Goal: Task Accomplishment & Management: Manage account settings

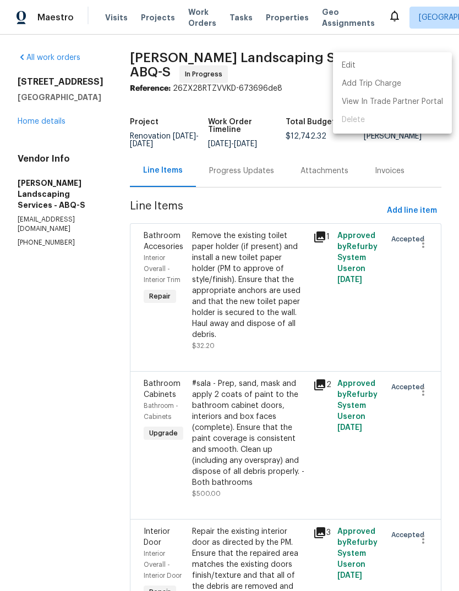
click at [78, 427] on div at bounding box center [229, 295] width 459 height 591
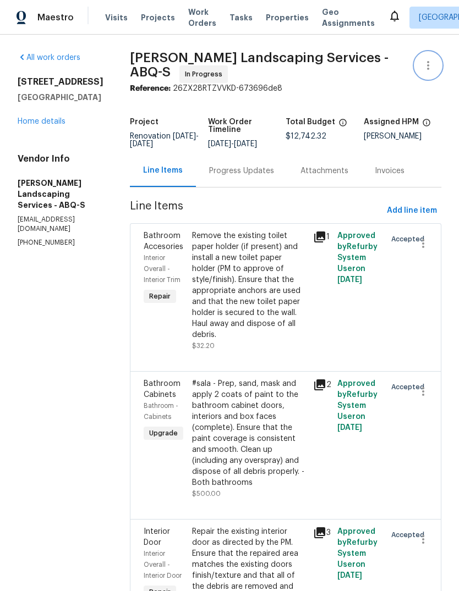
click at [432, 62] on icon "button" at bounding box center [427, 65] width 13 height 13
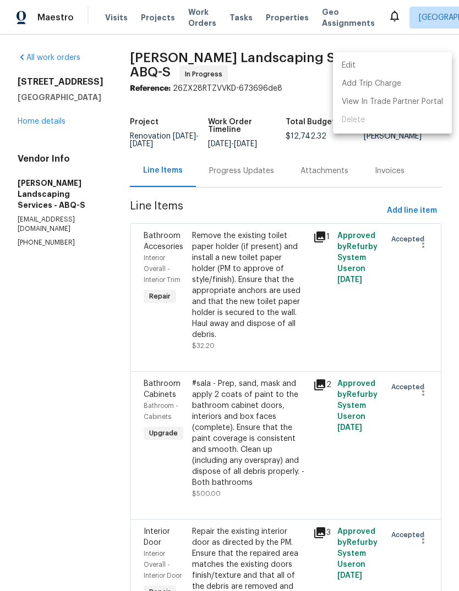
click at [68, 402] on div at bounding box center [229, 295] width 459 height 591
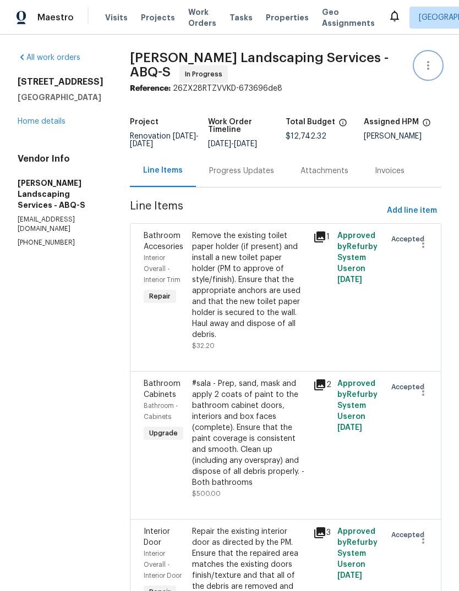
click at [430, 67] on icon "button" at bounding box center [427, 65] width 13 height 13
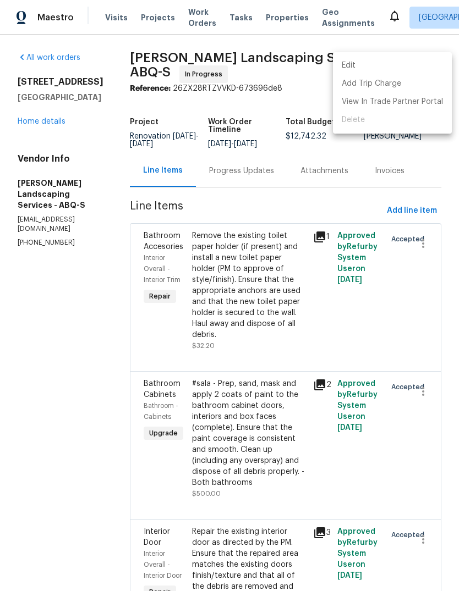
click at [349, 65] on li "Edit" at bounding box center [392, 66] width 119 height 18
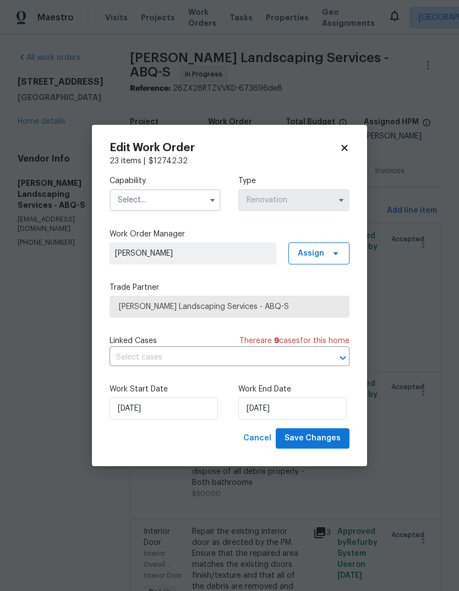
click at [163, 195] on input "text" at bounding box center [164, 200] width 111 height 22
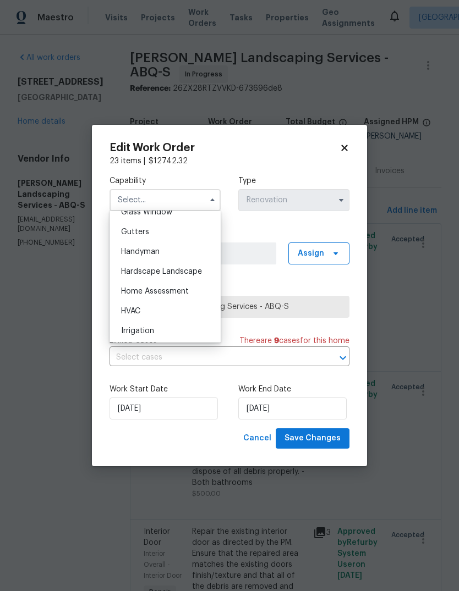
scroll to position [581, 0]
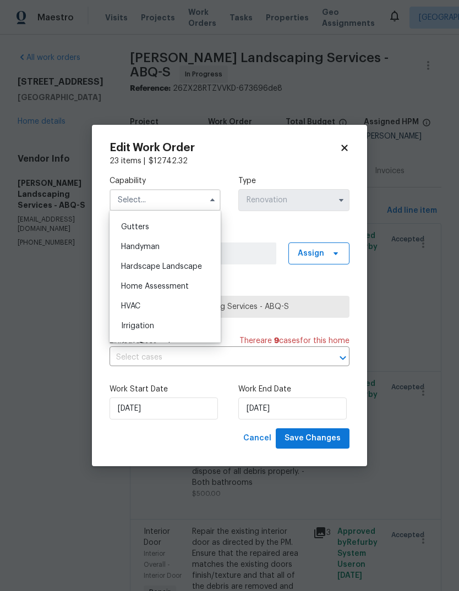
click at [155, 250] on span "Handyman" at bounding box center [140, 247] width 39 height 8
type input "Handyman"
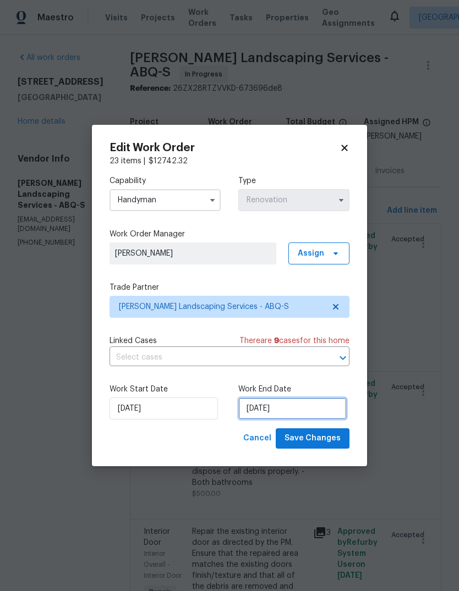
click at [261, 410] on input "[DATE]" at bounding box center [292, 409] width 108 height 22
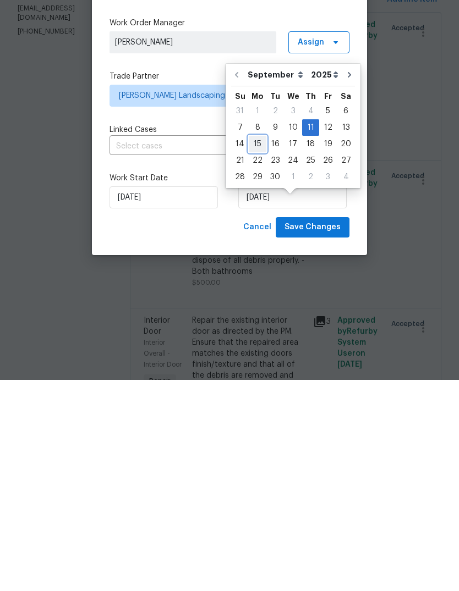
click at [257, 348] on div "15" at bounding box center [258, 355] width 18 height 15
type input "[DATE]"
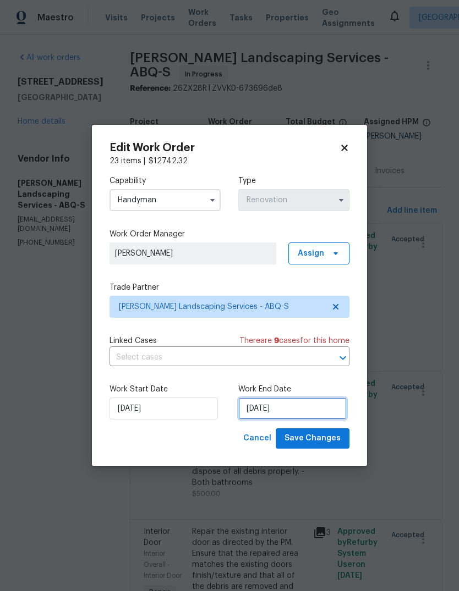
click at [321, 420] on input "[DATE]" at bounding box center [292, 409] width 108 height 22
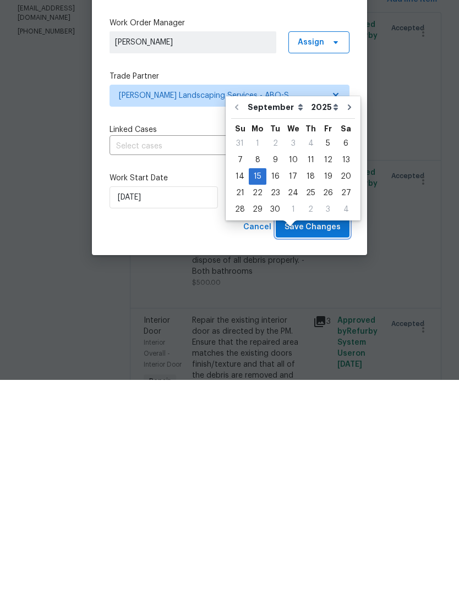
click at [324, 429] on button "Save Changes" at bounding box center [313, 439] width 74 height 20
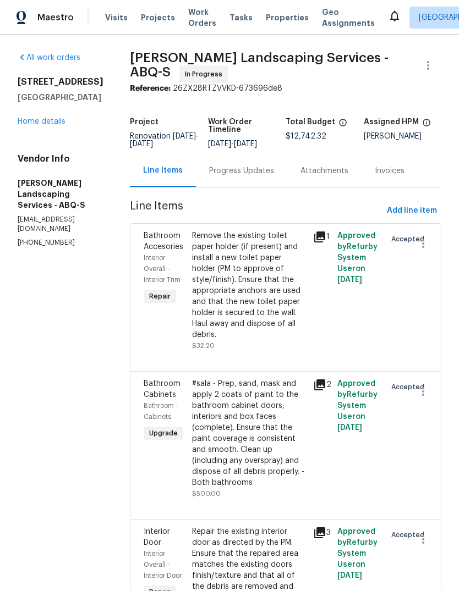
scroll to position [0, 0]
click at [275, 15] on span "Properties" at bounding box center [287, 17] width 43 height 11
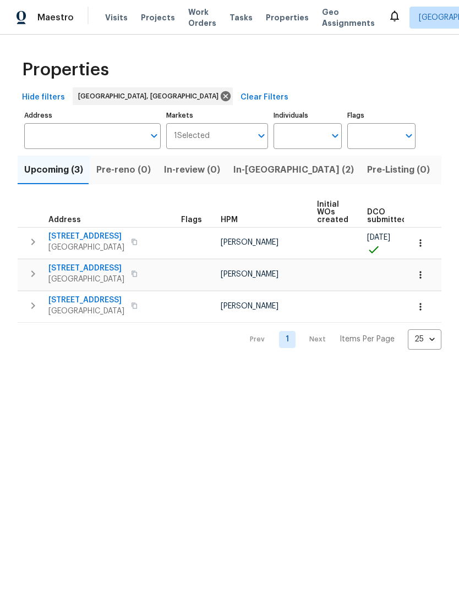
click at [45, 167] on span "Upcoming (3)" at bounding box center [53, 169] width 59 height 15
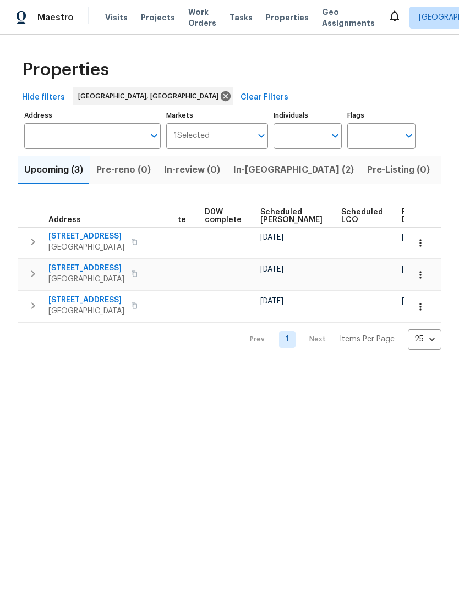
scroll to position [0, 276]
click at [350, 309] on td at bounding box center [367, 306] width 61 height 31
click at [337, 270] on td at bounding box center [367, 274] width 61 height 31
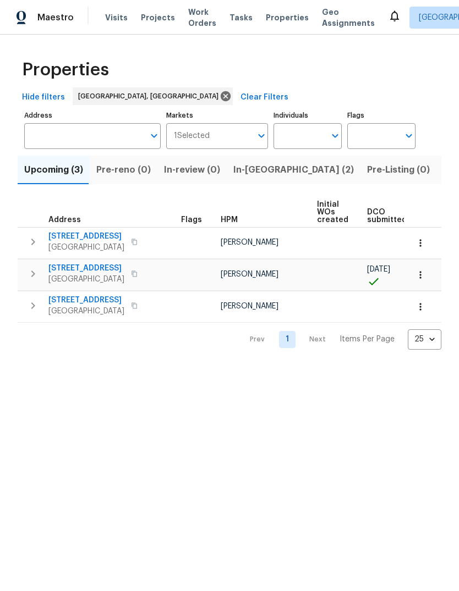
scroll to position [0, 0]
click at [83, 271] on span "4847 Longs Peak Rd NE" at bounding box center [86, 268] width 76 height 11
click at [245, 367] on html "Maestro Visits Projects Work Orders Tasks Properties Geo Assignments Albuquerqu…" at bounding box center [229, 183] width 459 height 367
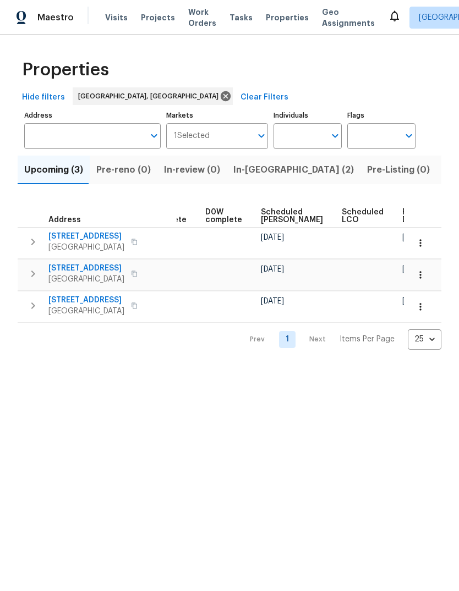
scroll to position [0, 78]
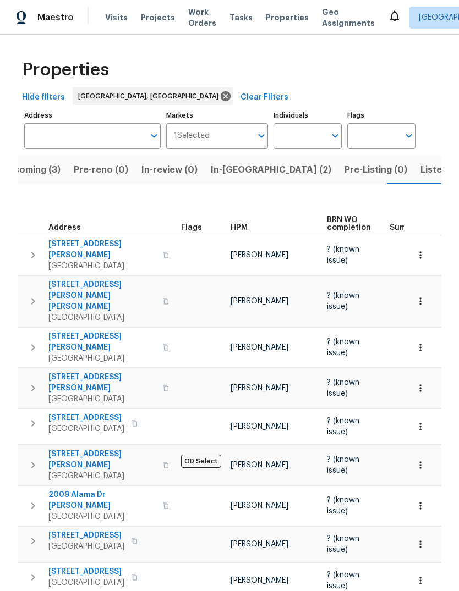
click at [278, 12] on span "Properties" at bounding box center [287, 17] width 43 height 11
click at [420, 162] on span "Listed (25)" at bounding box center [443, 169] width 47 height 15
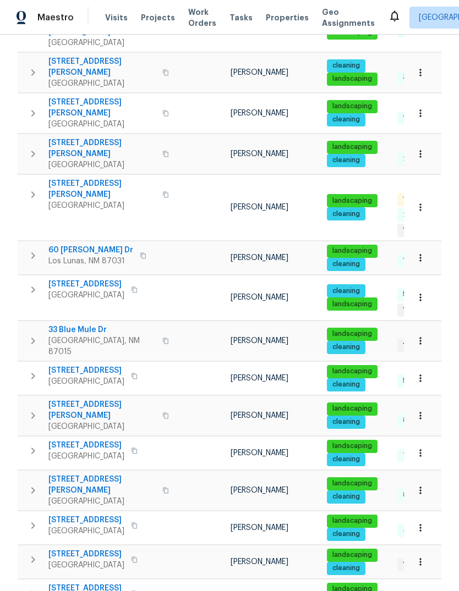
scroll to position [519, 0]
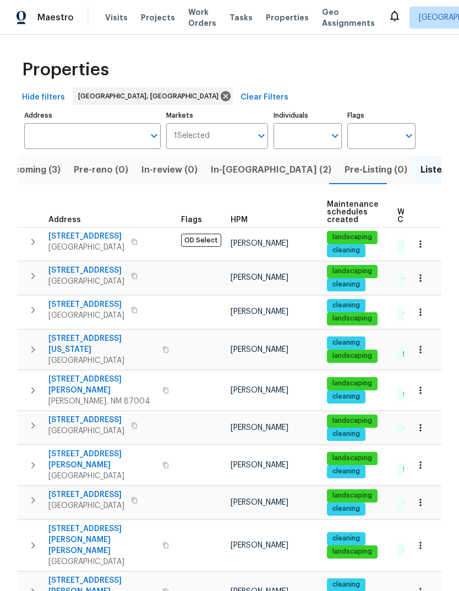
click at [281, 15] on span "Properties" at bounding box center [287, 17] width 43 height 11
click at [276, 18] on span "Properties" at bounding box center [287, 17] width 43 height 11
click at [229, 167] on span "In-reno (2)" at bounding box center [271, 169] width 120 height 15
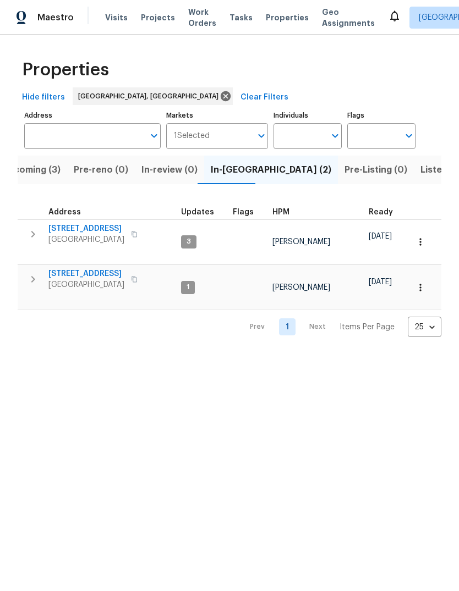
click at [81, 225] on span "9919 Teton Pl NW" at bounding box center [86, 228] width 76 height 11
click at [62, 224] on span "9919 Teton Pl NW" at bounding box center [86, 228] width 76 height 11
click at [390, 19] on icon at bounding box center [394, 16] width 9 height 11
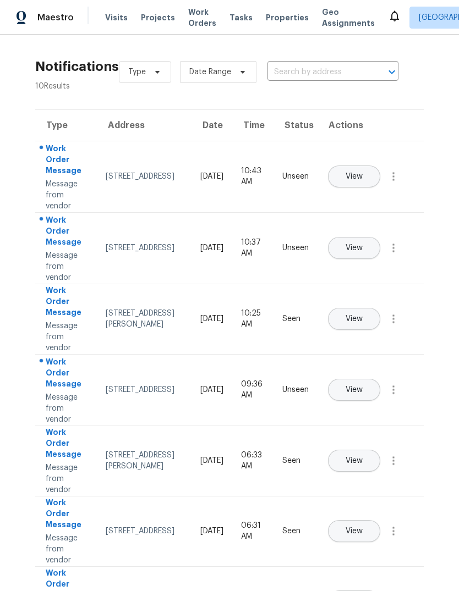
click at [363, 173] on span "View" at bounding box center [353, 177] width 17 height 8
click at [363, 244] on span "View" at bounding box center [353, 248] width 17 height 8
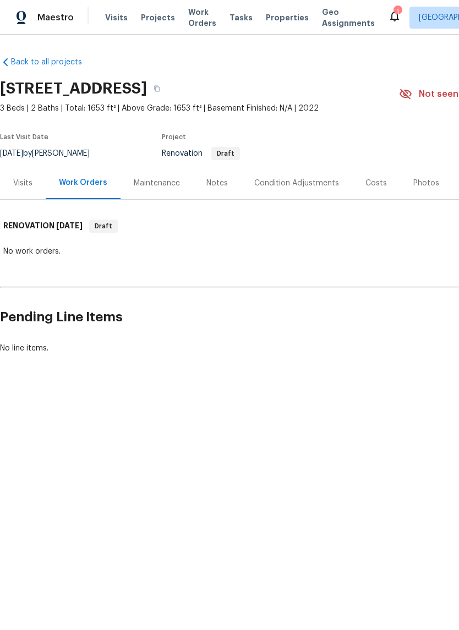
click at [22, 182] on div "Visits" at bounding box center [22, 183] width 19 height 11
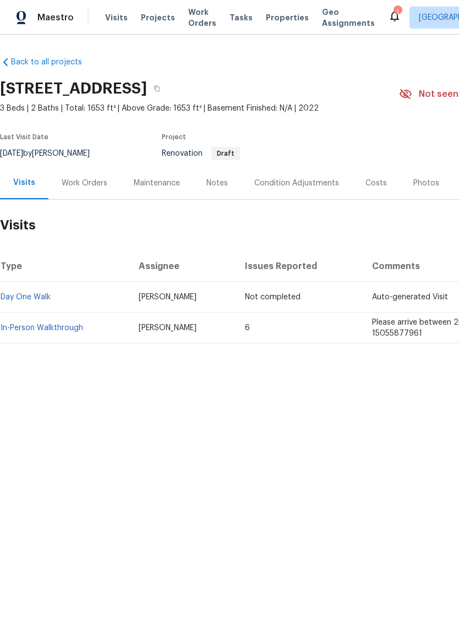
click at [56, 327] on link "In-Person Walkthrough" at bounding box center [42, 328] width 83 height 8
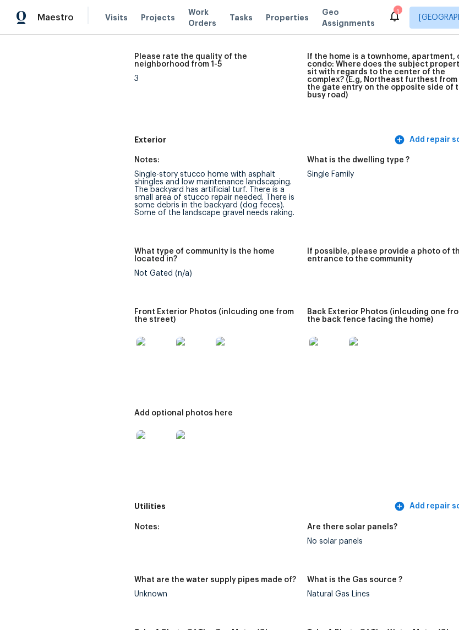
scroll to position [366, 0]
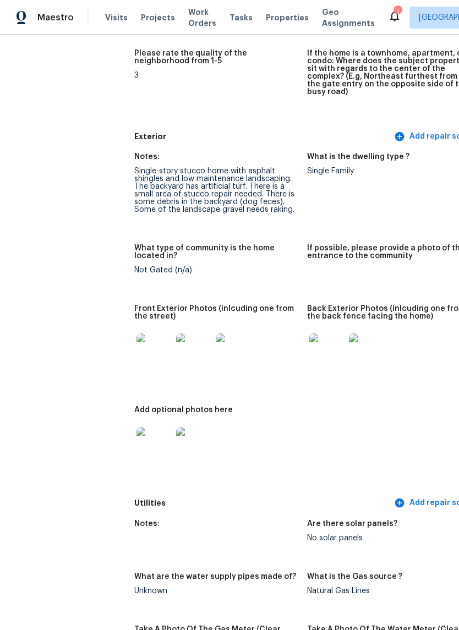
click at [136, 342] on img at bounding box center [153, 350] width 35 height 35
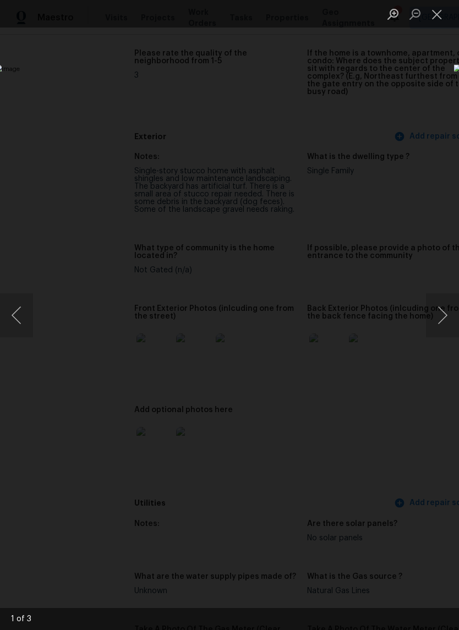
click at [444, 309] on button "Next image" at bounding box center [442, 315] width 33 height 44
click at [445, 309] on button "Next image" at bounding box center [442, 315] width 33 height 44
click at [446, 309] on button "Next image" at bounding box center [442, 315] width 33 height 44
click at [444, 314] on button "Next image" at bounding box center [442, 315] width 33 height 44
click at [441, 309] on button "Next image" at bounding box center [442, 315] width 33 height 44
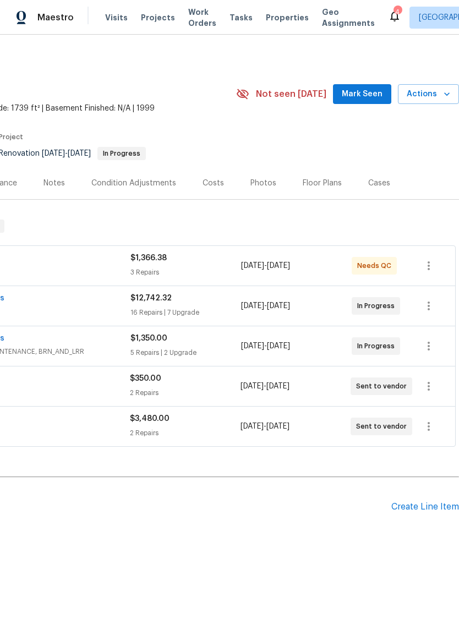
scroll to position [0, 163]
click at [367, 89] on span "Mark Seen" at bounding box center [362, 94] width 41 height 14
click at [326, 264] on div "9/5/2025 - 9/5/2025" at bounding box center [296, 266] width 111 height 26
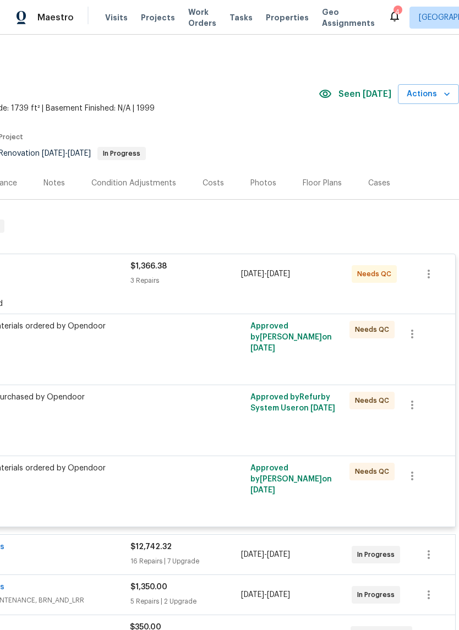
click at [233, 345] on div at bounding box center [222, 342] width 50 height 51
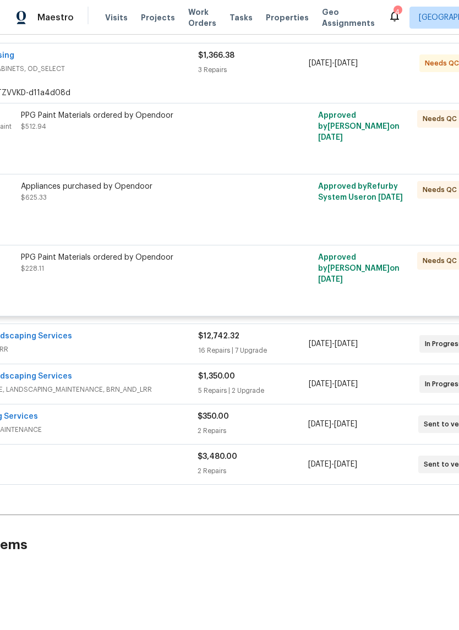
scroll to position [210, 106]
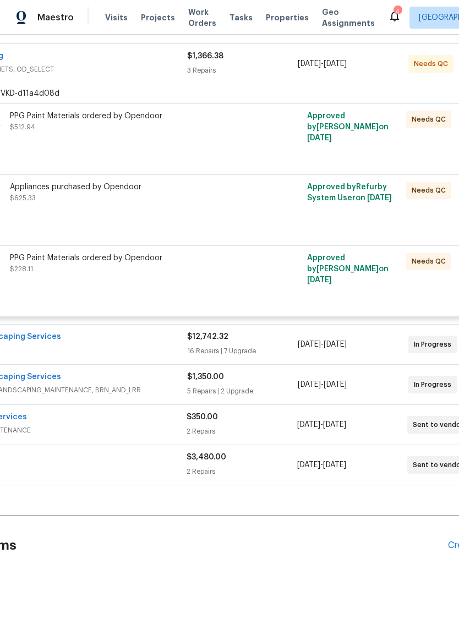
click at [252, 274] on div "PPG Paint Materials ordered by Opendoor $228.11" at bounding box center [131, 274] width 248 height 51
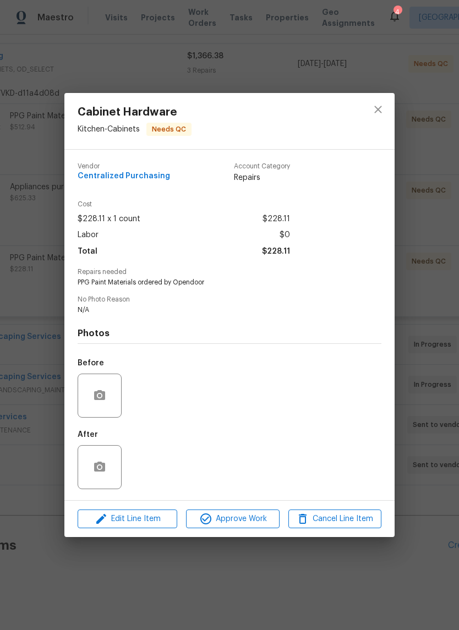
click at [381, 266] on div "Cost $228.11 x 1 count $228.11 Labor $0 Total $228.11" at bounding box center [230, 235] width 304 height 68
click at [238, 514] on span "Approve Work" at bounding box center [232, 519] width 86 height 14
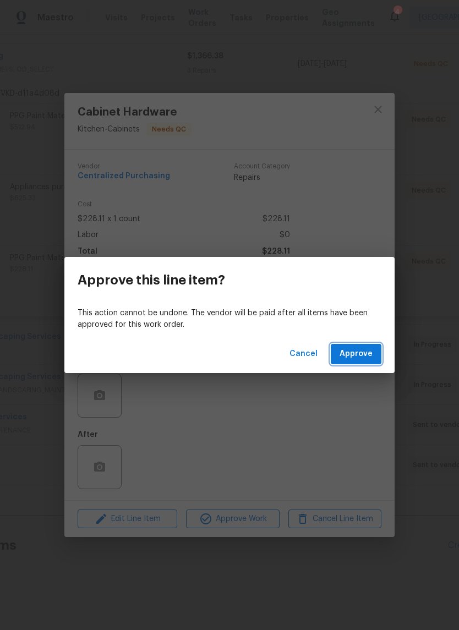
click at [352, 354] on span "Approve" at bounding box center [355, 354] width 33 height 14
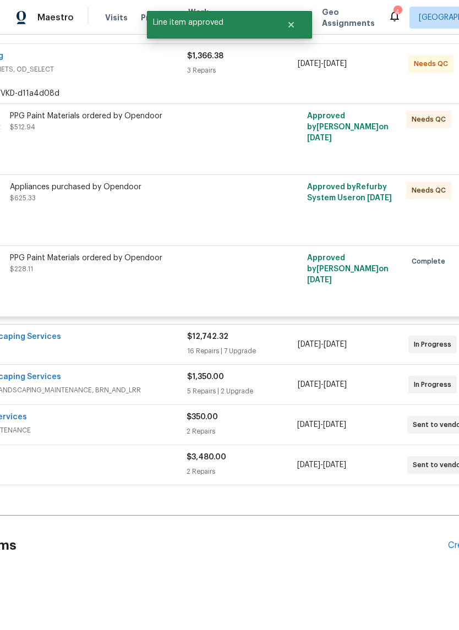
click at [261, 204] on div at bounding box center [279, 203] width 50 height 51
click at [233, 208] on div "Appliances purchased by Opendoor $625.33" at bounding box center [131, 203] width 248 height 51
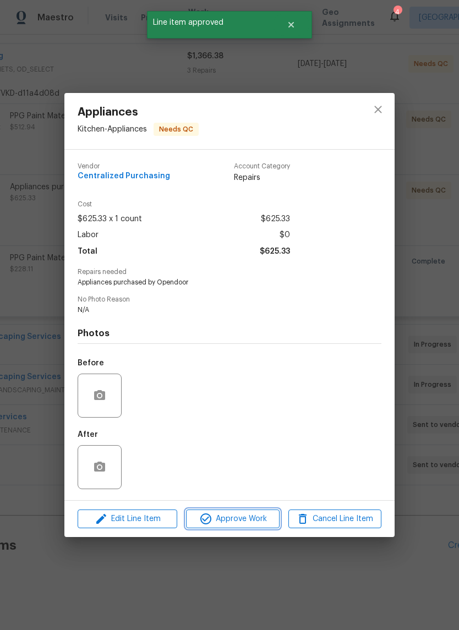
click at [230, 519] on span "Approve Work" at bounding box center [232, 519] width 86 height 14
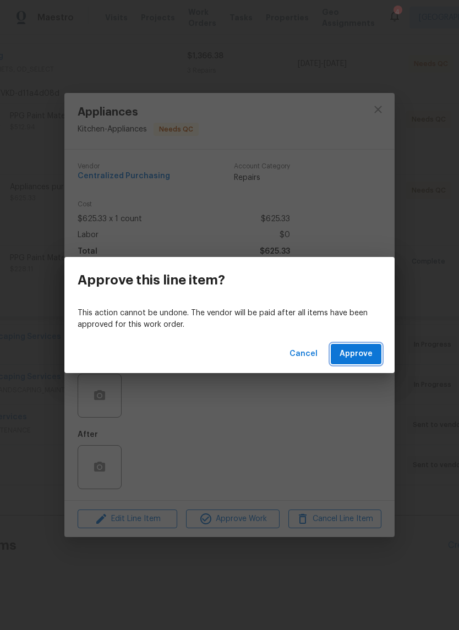
click at [359, 355] on span "Approve" at bounding box center [355, 354] width 33 height 14
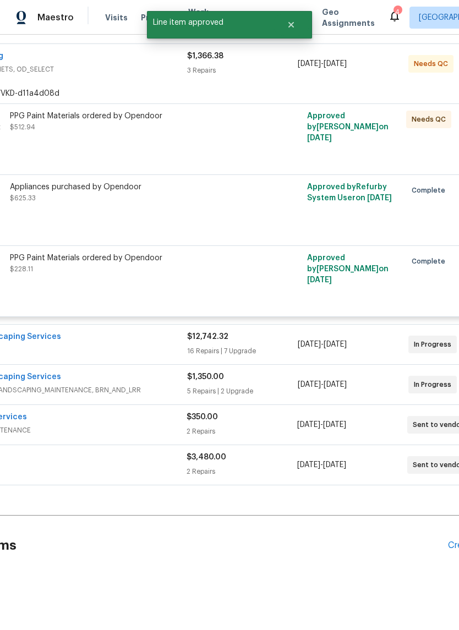
click at [252, 144] on div "PPG Paint Materials ordered by Opendoor $512.94" at bounding box center [131, 132] width 248 height 51
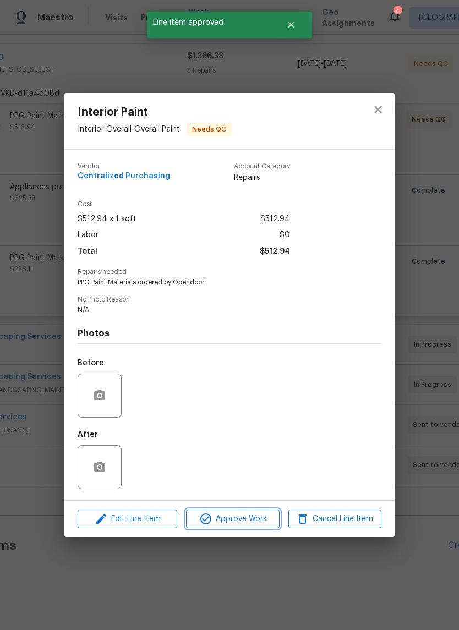
click at [235, 513] on button "Approve Work" at bounding box center [232, 518] width 93 height 19
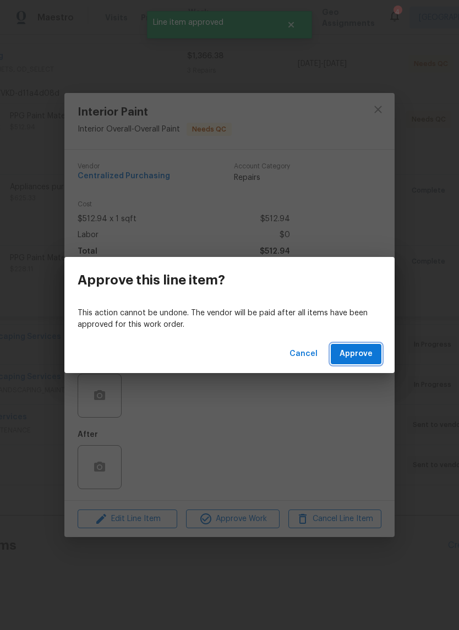
click at [354, 351] on span "Approve" at bounding box center [355, 354] width 33 height 14
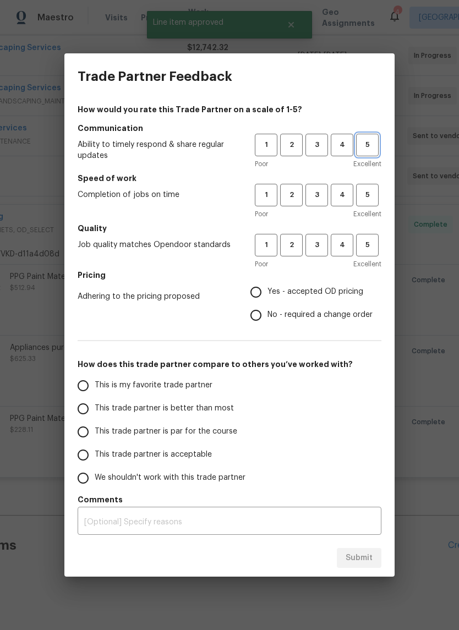
click at [364, 144] on span "5" at bounding box center [367, 145] width 20 height 13
click at [365, 200] on span "5" at bounding box center [367, 195] width 20 height 13
click at [368, 249] on span "5" at bounding box center [367, 245] width 20 height 13
click at [259, 292] on input "Yes - accepted OD pricing" at bounding box center [255, 292] width 23 height 23
radio input "true"
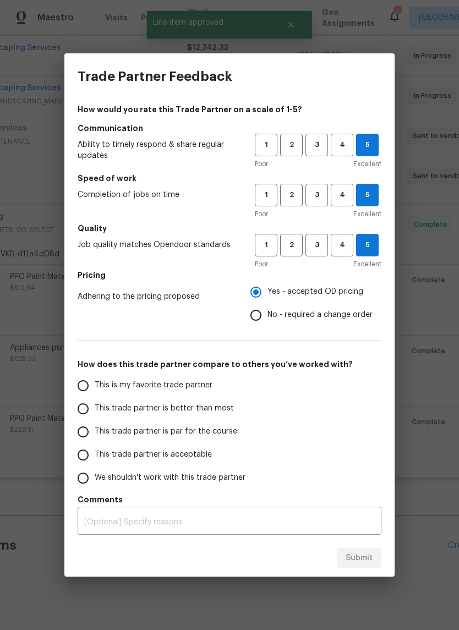
click at [87, 389] on input "This is my favorite trade partner" at bounding box center [83, 385] width 23 height 23
click at [348, 554] on span "Submit" at bounding box center [358, 558] width 27 height 14
radio input "true"
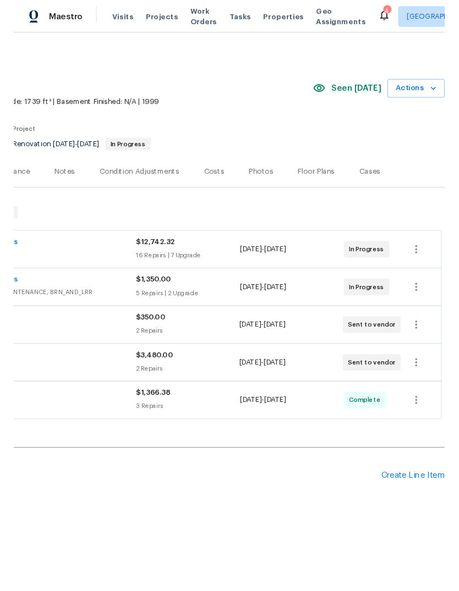
scroll to position [0, 163]
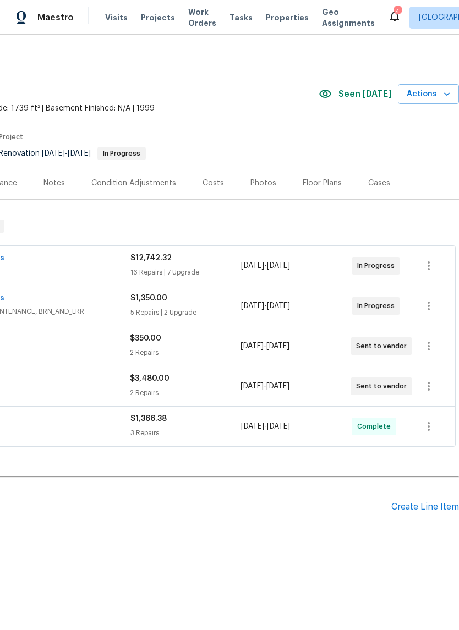
click at [412, 504] on div "Create Line Item" at bounding box center [425, 507] width 68 height 10
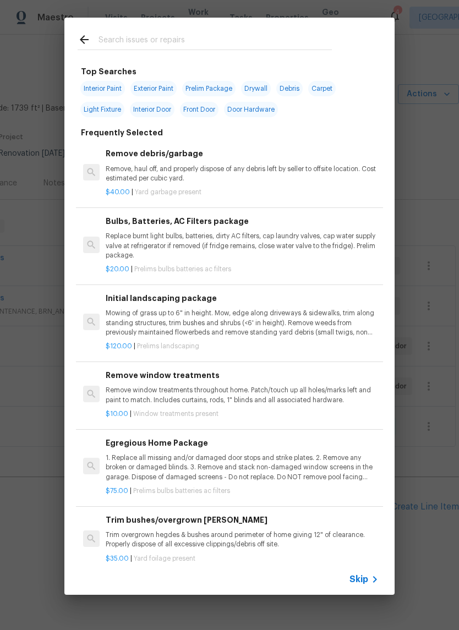
click at [105, 41] on input "text" at bounding box center [214, 41] width 233 height 17
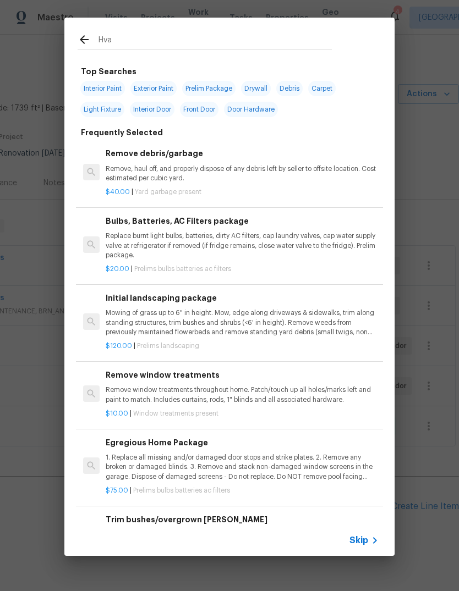
type input "Hvac"
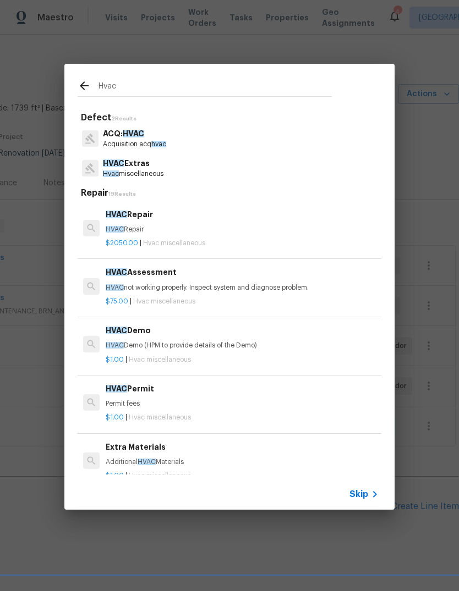
click at [164, 278] on div "HVAC Assessment HVAC not working properly. Inspect system and diagnose problem." at bounding box center [242, 279] width 273 height 26
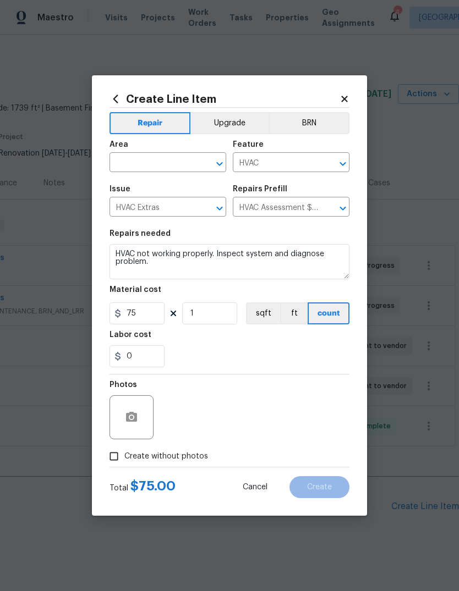
click at [220, 162] on icon "Open" at bounding box center [219, 163] width 13 height 13
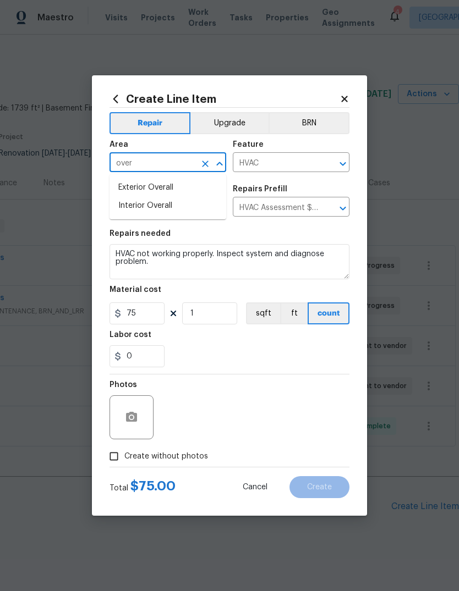
click at [151, 205] on li "Interior Overall" at bounding box center [167, 206] width 117 height 18
type input "Interior Overall"
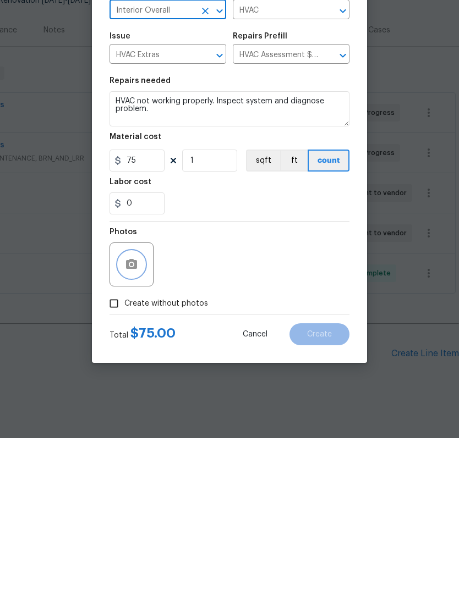
click at [136, 411] on icon "button" at bounding box center [131, 417] width 13 height 13
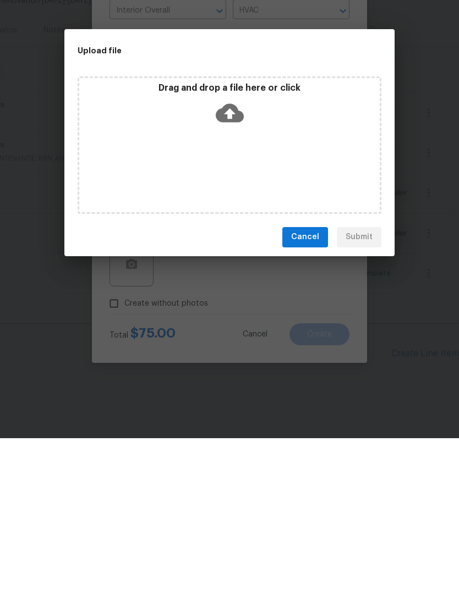
scroll to position [26, 0]
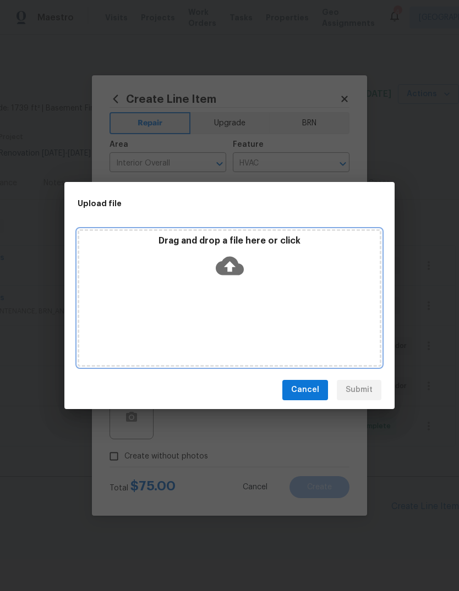
click at [226, 312] on div "Drag and drop a file here or click" at bounding box center [230, 298] width 304 height 138
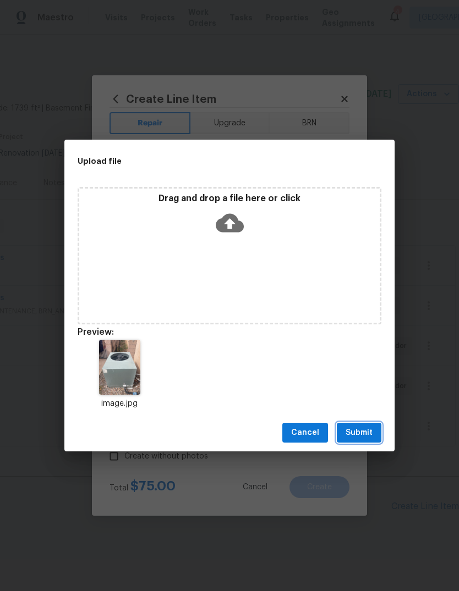
click at [357, 431] on span "Submit" at bounding box center [358, 433] width 27 height 14
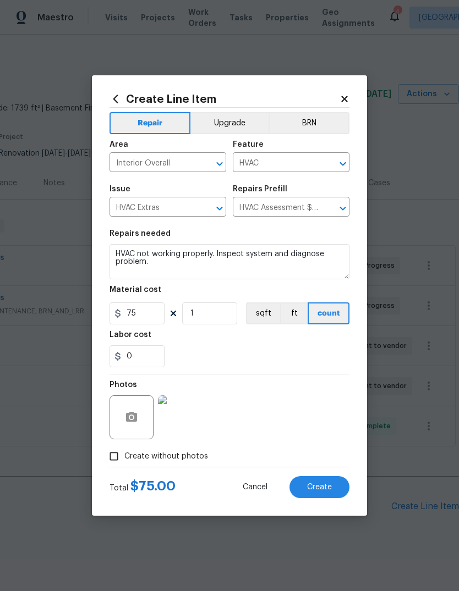
click at [317, 488] on span "Create" at bounding box center [319, 488] width 25 height 8
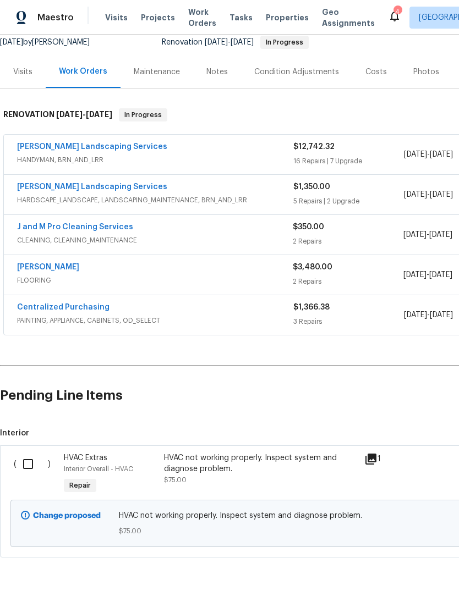
scroll to position [111, 0]
click at [22, 453] on input "checkbox" at bounding box center [32, 464] width 31 height 23
checkbox input "true"
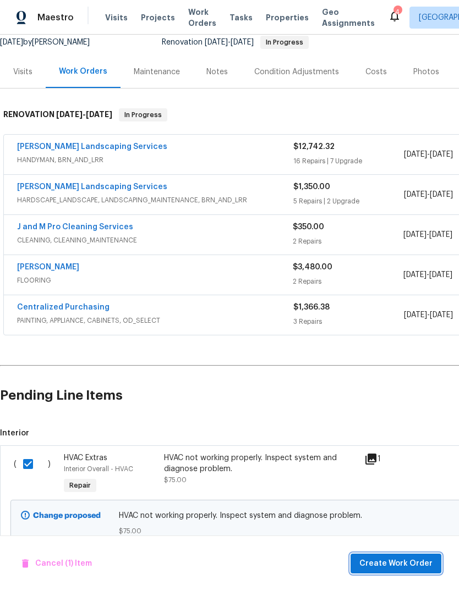
click at [401, 564] on span "Create Work Order" at bounding box center [395, 564] width 73 height 14
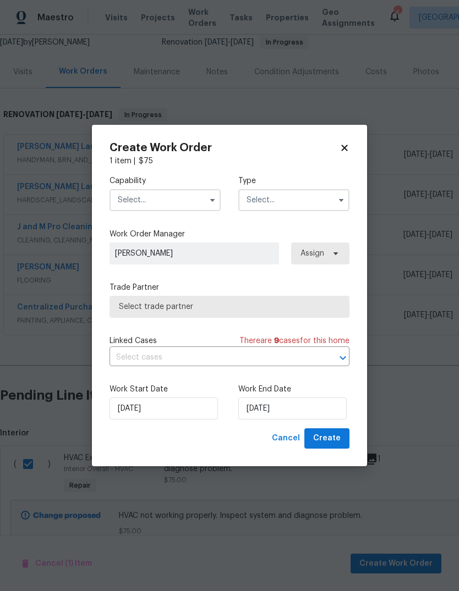
click at [193, 197] on input "text" at bounding box center [164, 200] width 111 height 22
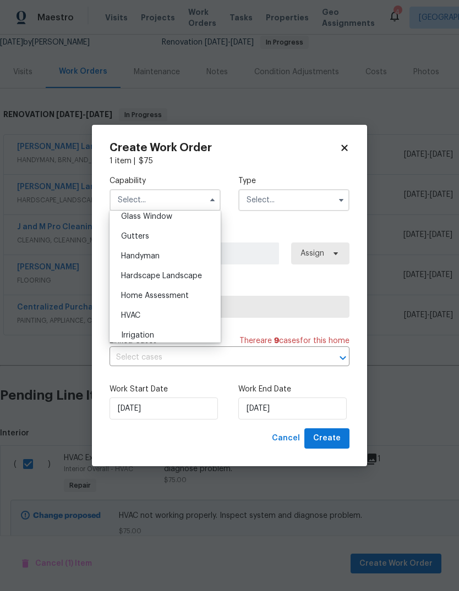
scroll to position [570, 0]
click at [130, 311] on div "HVAC" at bounding box center [165, 318] width 106 height 20
type input "HVAC"
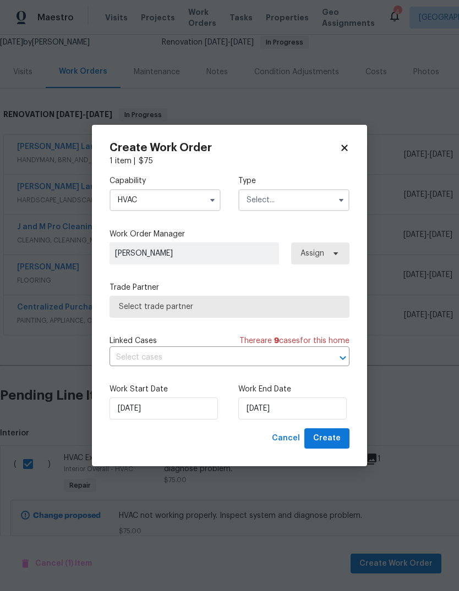
click at [337, 200] on icon "button" at bounding box center [341, 200] width 9 height 9
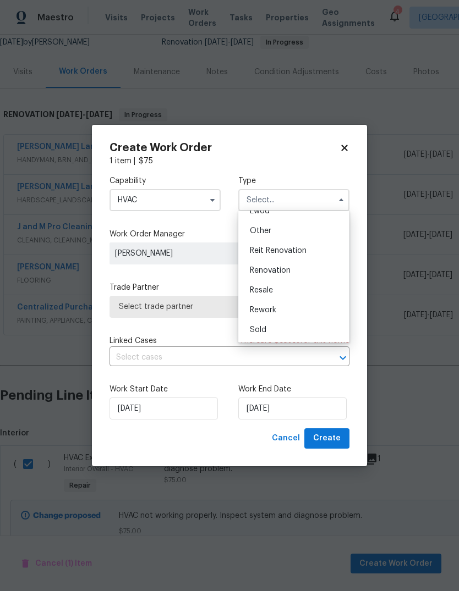
scroll to position [131, 0]
click at [277, 271] on span "Renovation" at bounding box center [270, 271] width 41 height 8
type input "Renovation"
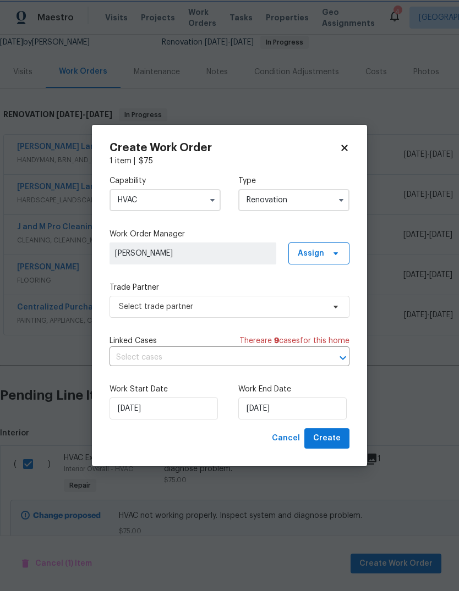
scroll to position [0, 0]
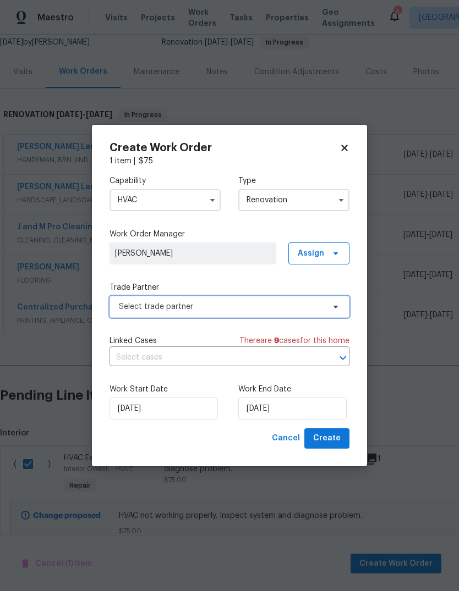
click at [252, 306] on span "Select trade partner" at bounding box center [221, 306] width 205 height 11
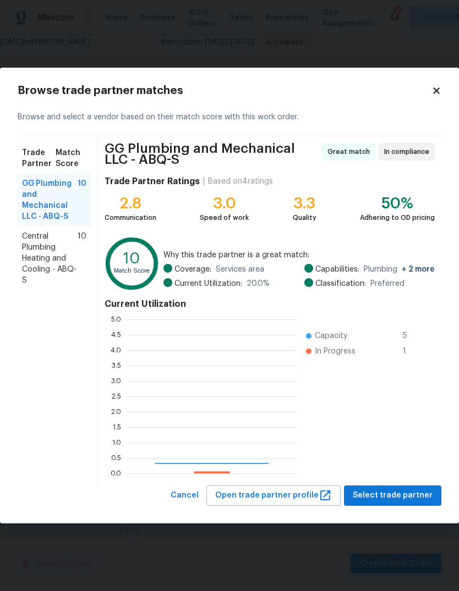
scroll to position [154, 171]
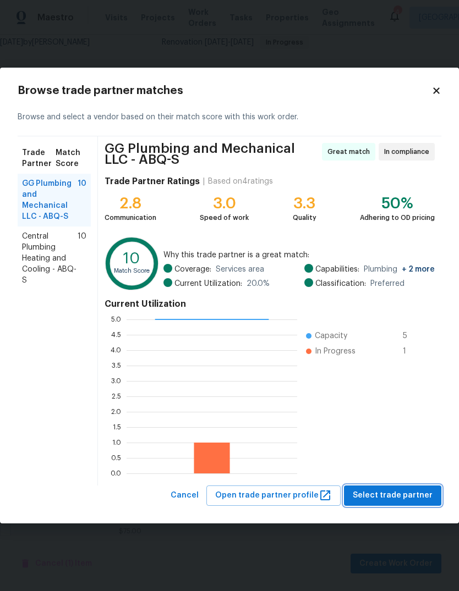
click at [376, 493] on span "Select trade partner" at bounding box center [393, 496] width 80 height 14
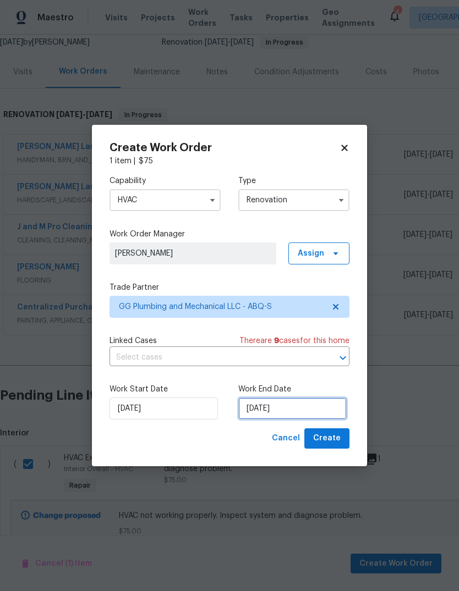
click at [266, 407] on input "9/9/2025" at bounding box center [292, 409] width 108 height 22
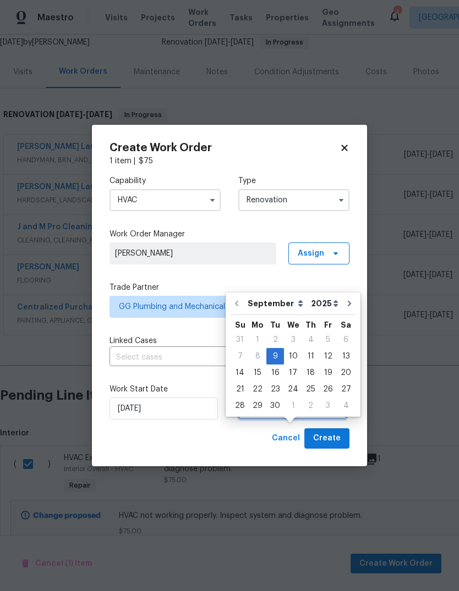
scroll to position [35, 0]
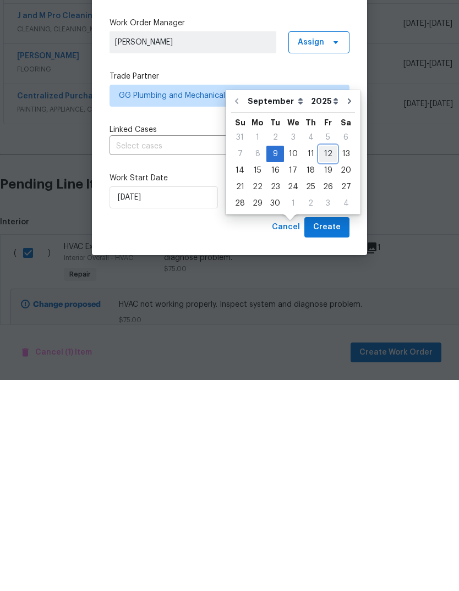
click at [319, 358] on div "12" at bounding box center [328, 365] width 18 height 15
type input "9/12/2025"
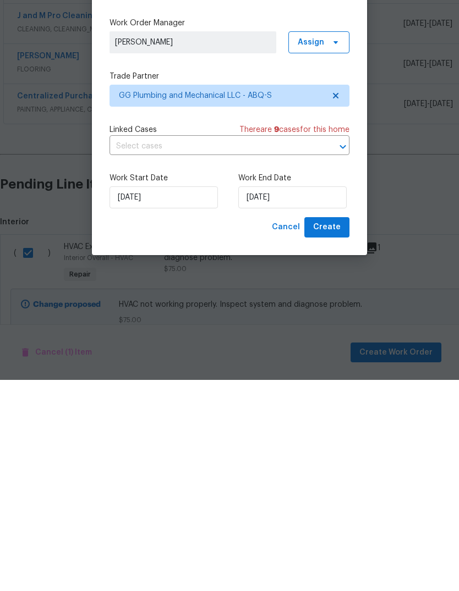
scroll to position [41, 0]
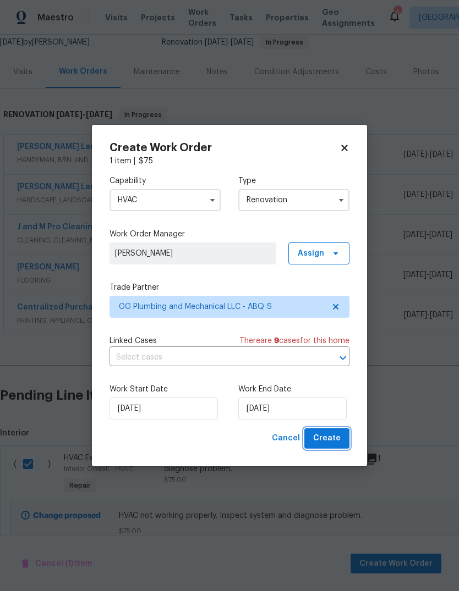
click at [330, 443] on span "Create" at bounding box center [327, 439] width 28 height 14
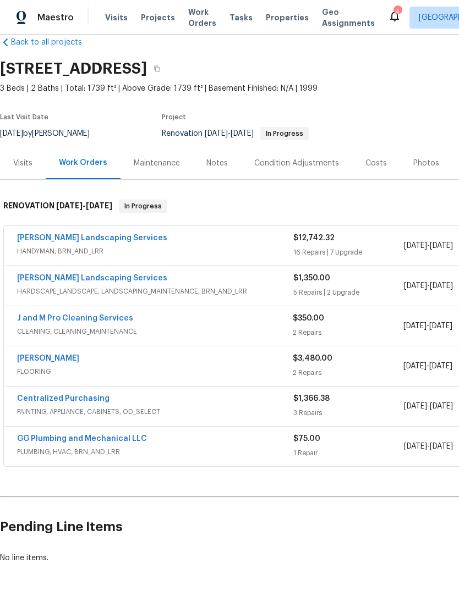
scroll to position [20, 0]
click at [438, 369] on span "9/5/2025 - 9/11/2025" at bounding box center [427, 366] width 49 height 11
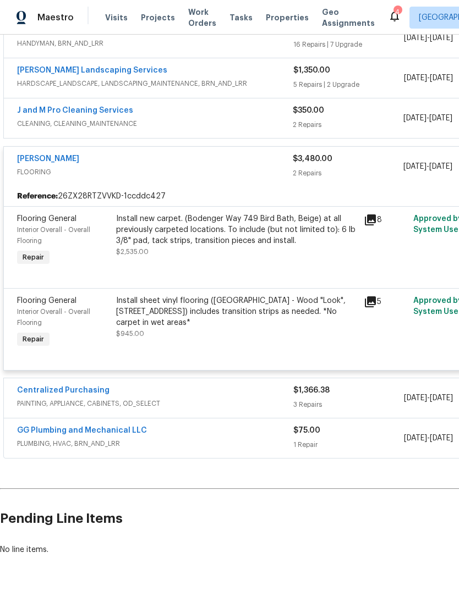
scroll to position [227, 0]
click at [70, 422] on div "GG Plumbing and Mechanical LLC PLUMBING, HVAC, BRN_AND_LRR $75.00 1 Repair 9/9/…" at bounding box center [311, 439] width 614 height 40
click at [393, 15] on div "4" at bounding box center [397, 12] width 8 height 11
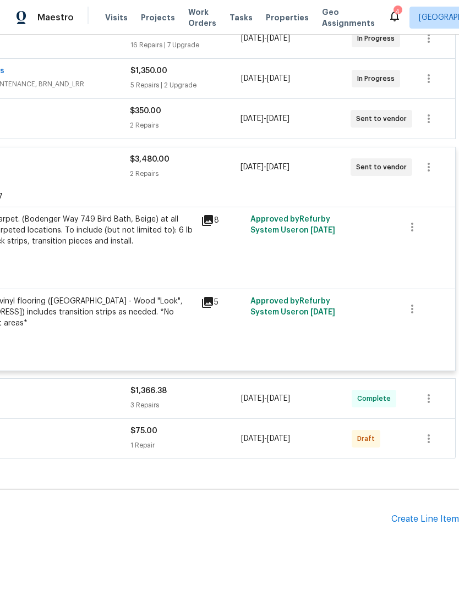
scroll to position [227, 163]
click at [425, 444] on icon "button" at bounding box center [428, 438] width 13 height 13
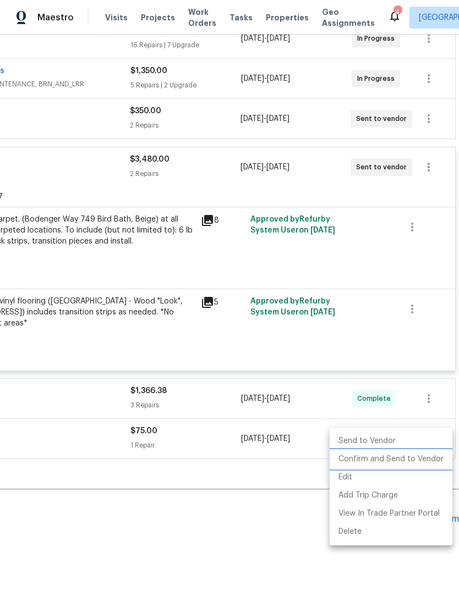
click at [381, 455] on li "Confirm and Send to Vendor" at bounding box center [391, 460] width 123 height 18
click at [387, 460] on li "Confirm and Send to Vendor" at bounding box center [391, 460] width 123 height 18
click at [152, 542] on div at bounding box center [229, 295] width 459 height 591
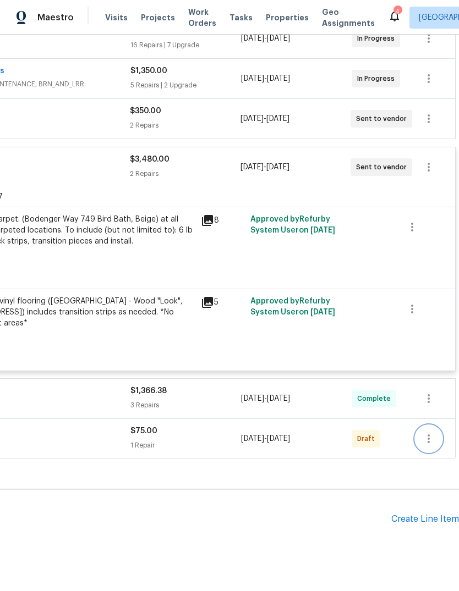
click at [427, 438] on icon "button" at bounding box center [428, 439] width 2 height 9
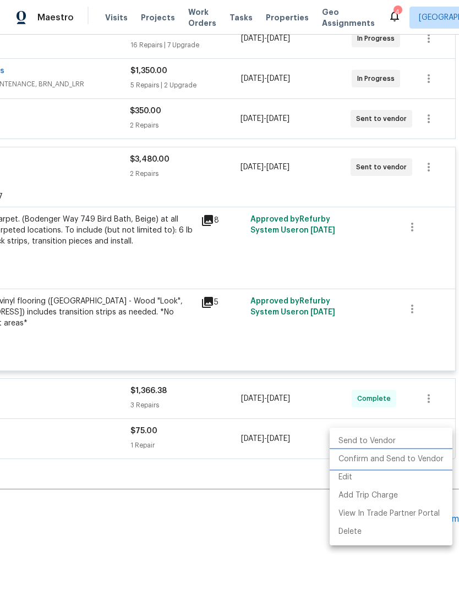
click at [390, 458] on li "Confirm and Send to Vendor" at bounding box center [391, 460] width 123 height 18
click at [366, 457] on li "Confirm and Send to Vendor" at bounding box center [391, 460] width 123 height 18
click at [126, 522] on div at bounding box center [229, 295] width 459 height 591
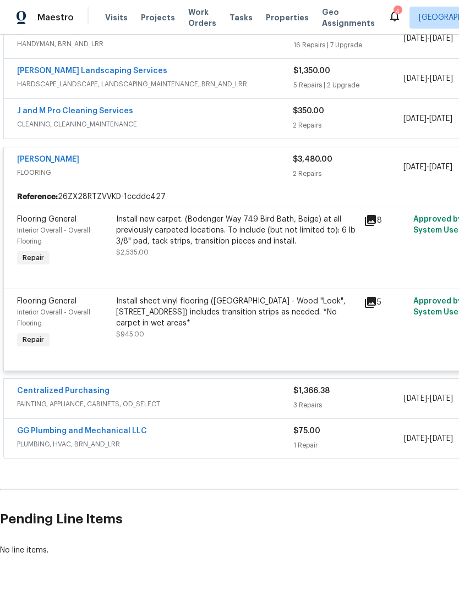
scroll to position [227, 0]
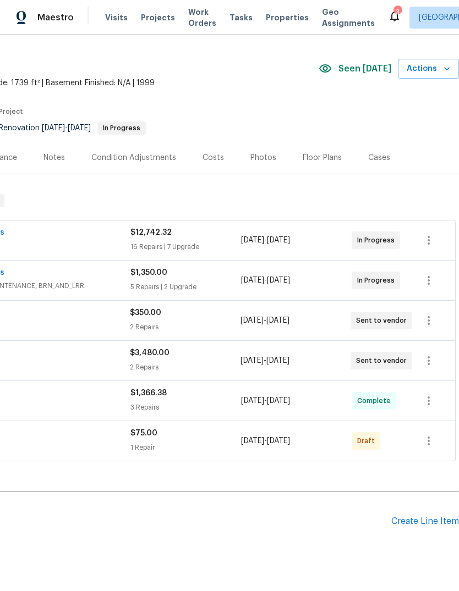
scroll to position [25, 163]
click at [426, 442] on icon "button" at bounding box center [428, 441] width 13 height 13
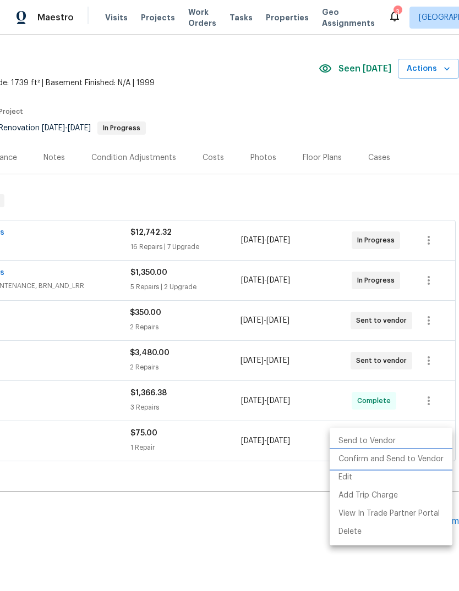
click at [343, 458] on li "Confirm and Send to Vendor" at bounding box center [391, 460] width 123 height 18
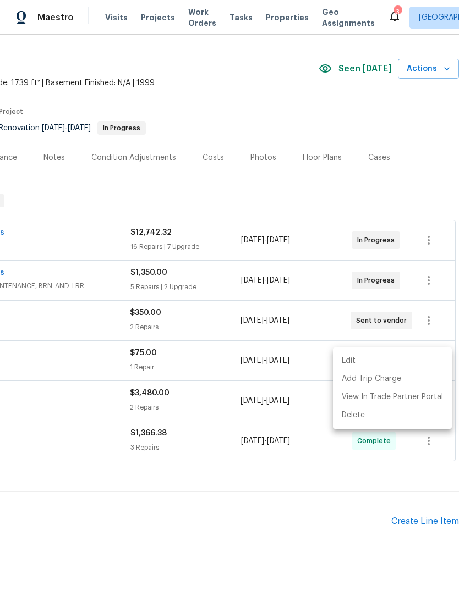
click at [160, 536] on div at bounding box center [229, 295] width 459 height 591
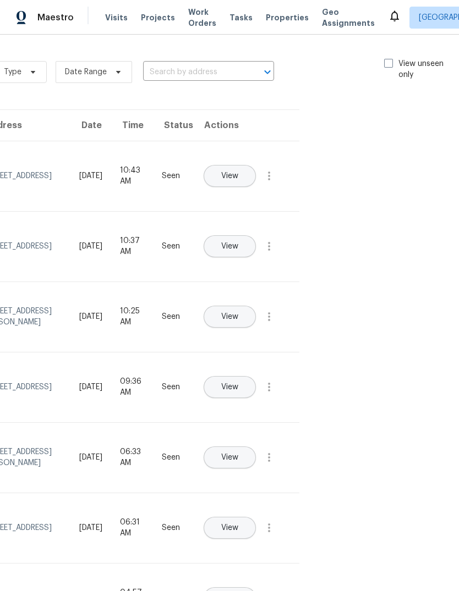
scroll to position [0, 124]
click at [387, 61] on span at bounding box center [389, 63] width 9 height 9
click at [387, 61] on input "View unseen only" at bounding box center [388, 61] width 7 height 7
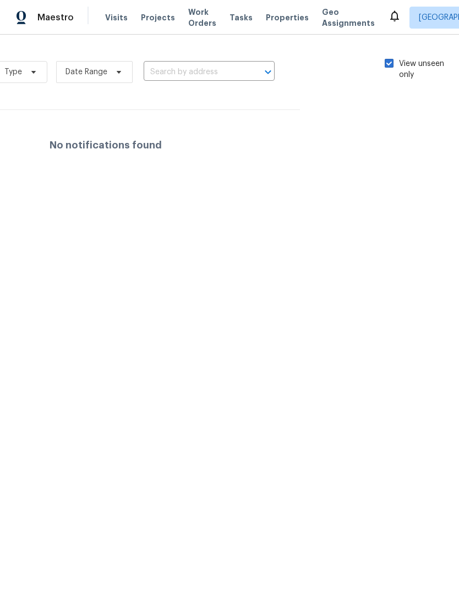
click at [391, 64] on label "View unseen only" at bounding box center [423, 69] width 76 height 22
click at [391, 64] on input "View unseen only" at bounding box center [388, 61] width 7 height 7
checkbox input "false"
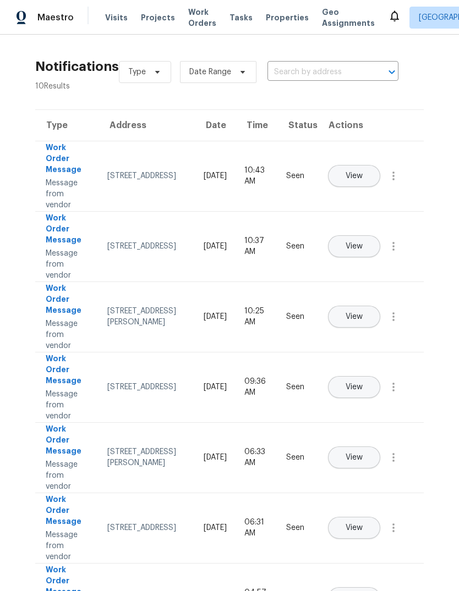
scroll to position [0, 0]
